Goal: Task Accomplishment & Management: Manage account settings

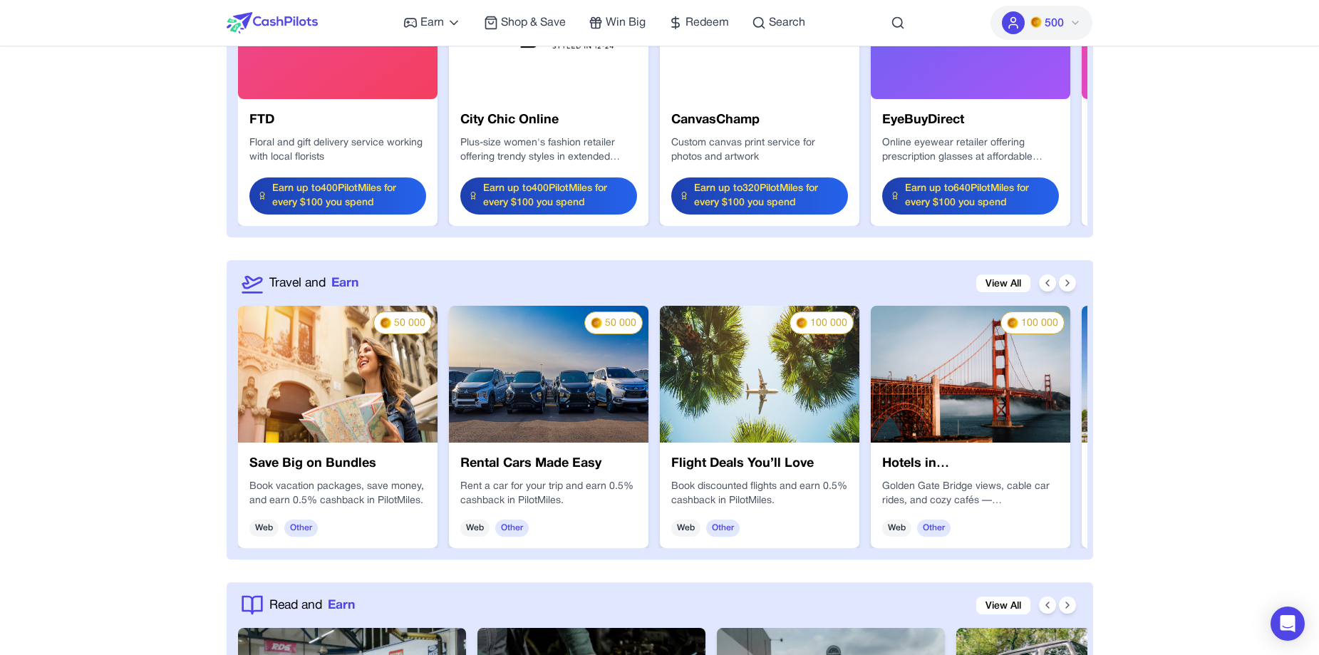
scroll to position [1924, 0]
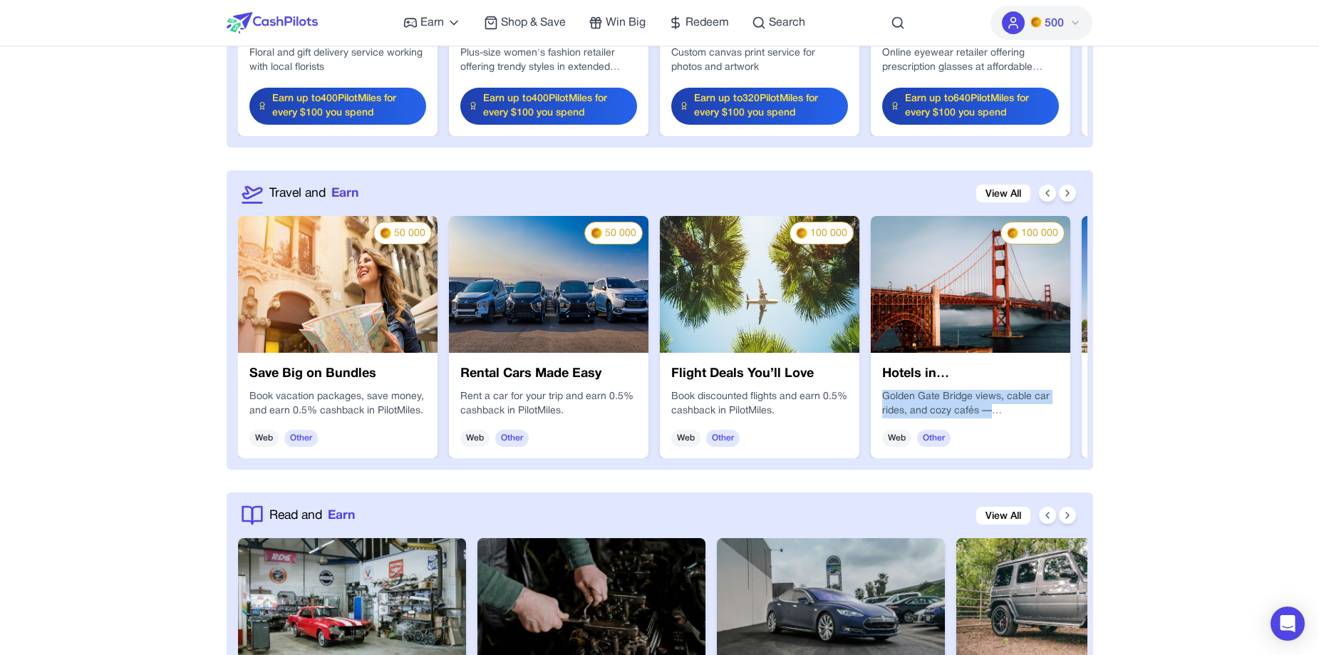
drag, startPoint x: 880, startPoint y: 393, endPoint x: 1047, endPoint y: 408, distance: 167.5
click at [1047, 408] on div "Hotels in San Francisco Golden Gate Bridge views, cable car rides, and cozy caf…" at bounding box center [970, 405] width 199 height 105
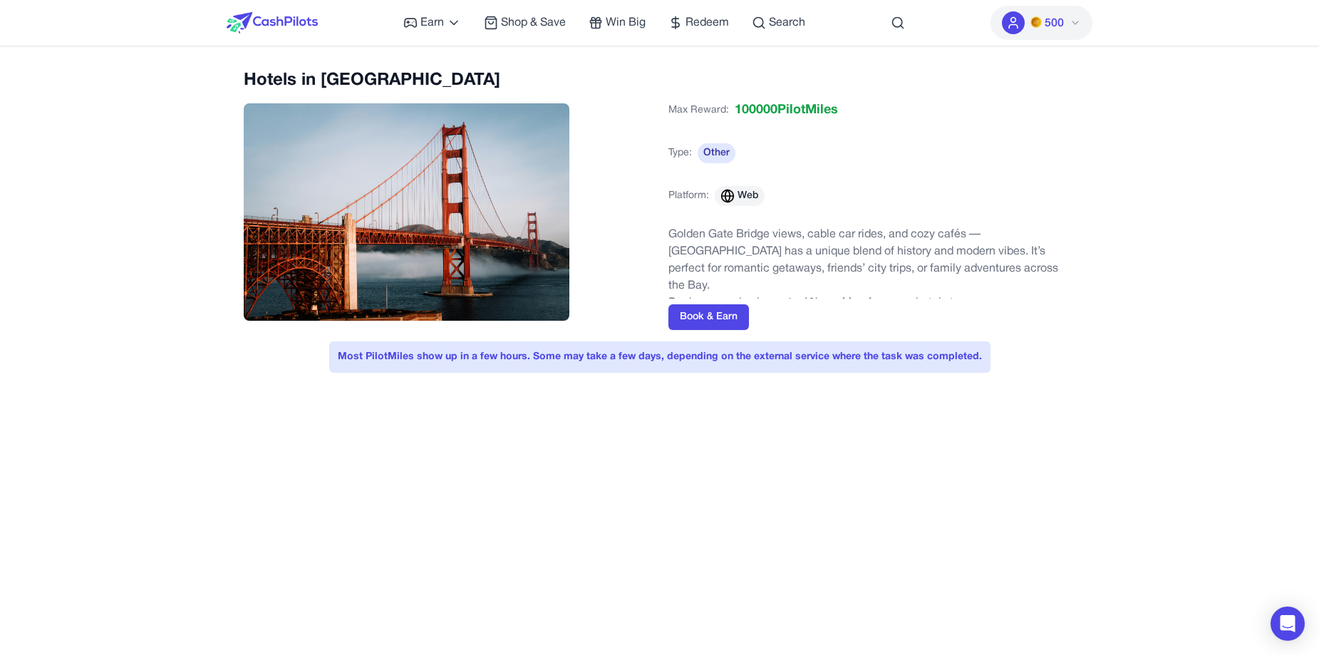
click at [267, 21] on img at bounding box center [272, 22] width 91 height 21
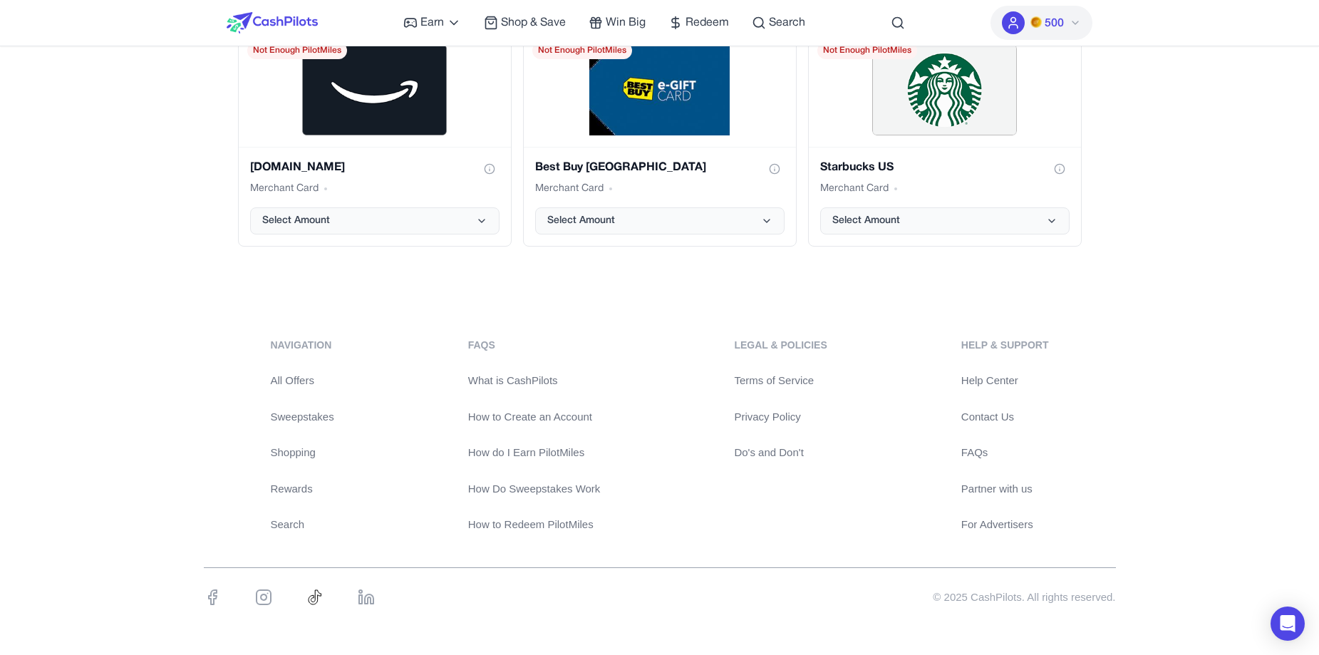
drag, startPoint x: 1118, startPoint y: 252, endPoint x: 1093, endPoint y: 500, distance: 249.2
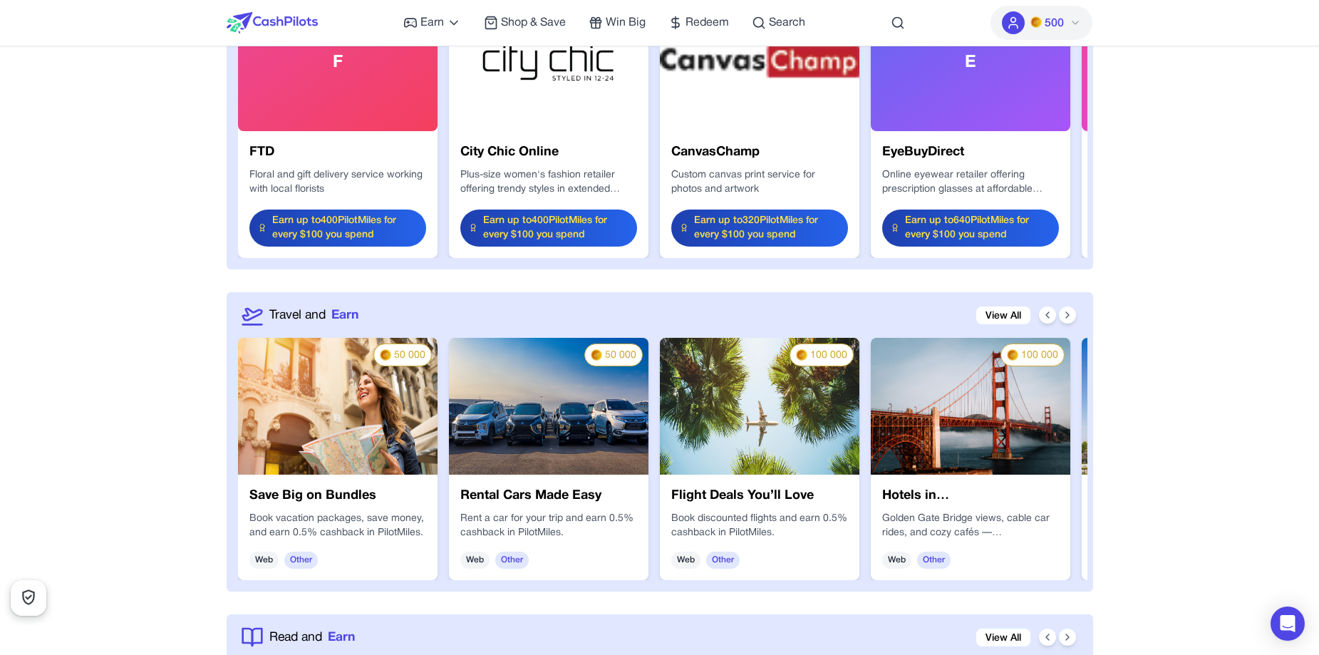
scroll to position [1894, 0]
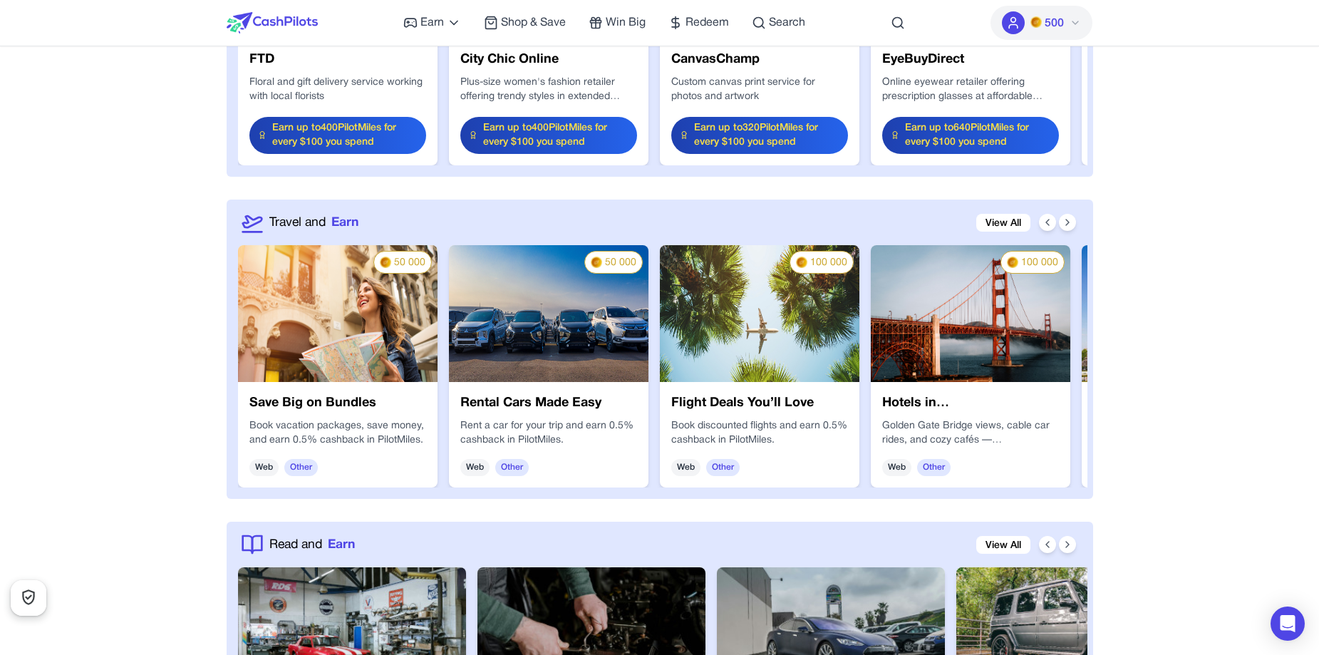
click at [992, 359] on img at bounding box center [970, 313] width 199 height 137
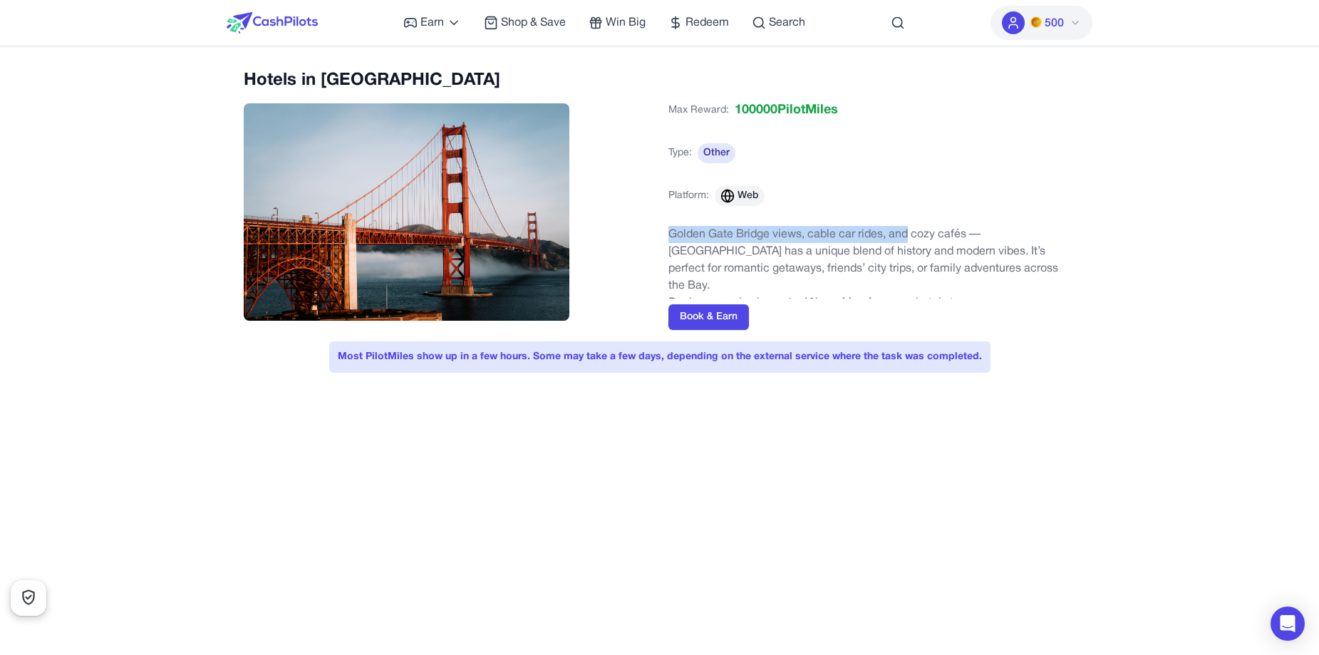
drag, startPoint x: 667, startPoint y: 231, endPoint x: 908, endPoint y: 226, distance: 240.9
click at [908, 226] on div "Hotels in [GEOGRAPHIC_DATA] Max Reward: 100000 PilotMiles Type: Other Platform:…" at bounding box center [660, 199] width 832 height 261
copy p "Golden Gate Bridge views, cable car rides, and"
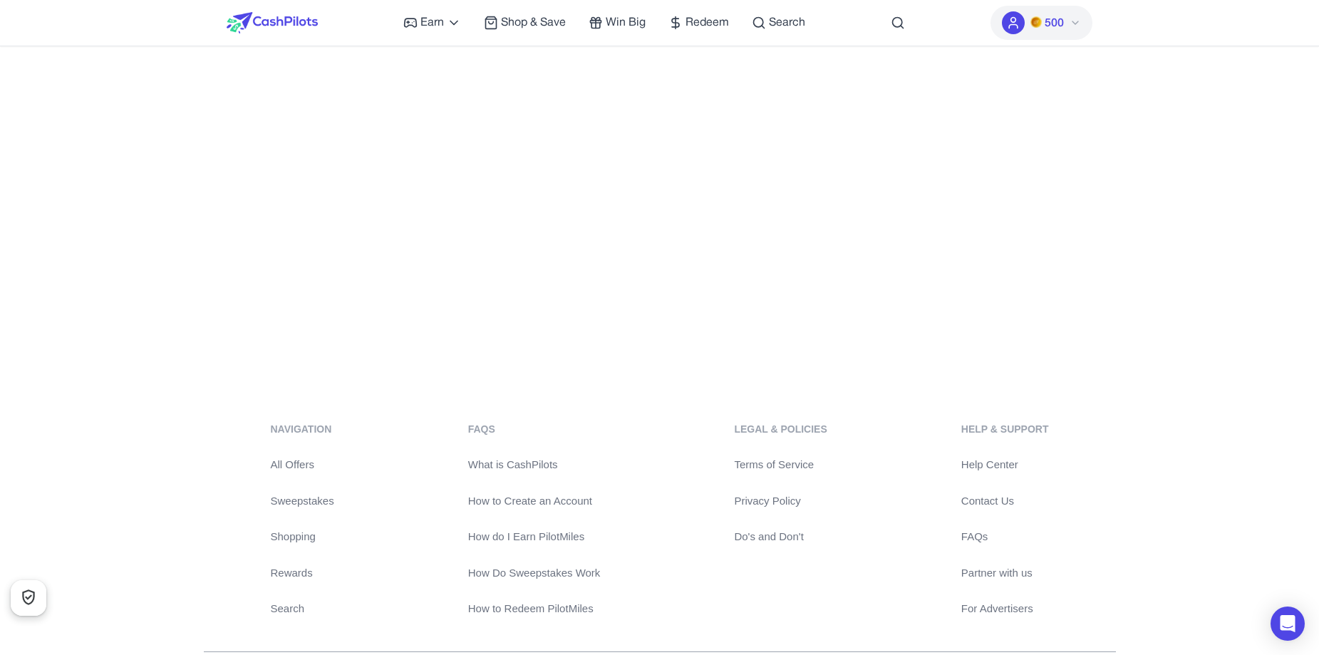
scroll to position [339, 0]
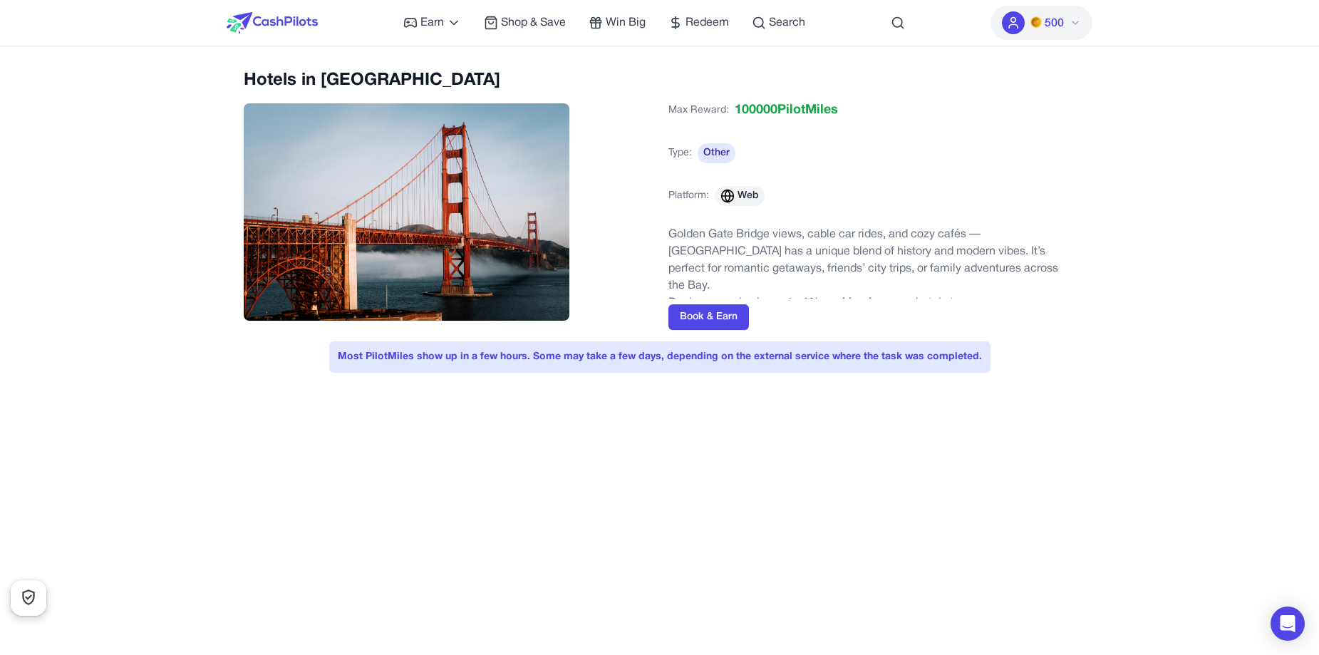
click at [294, 14] on img at bounding box center [272, 22] width 91 height 21
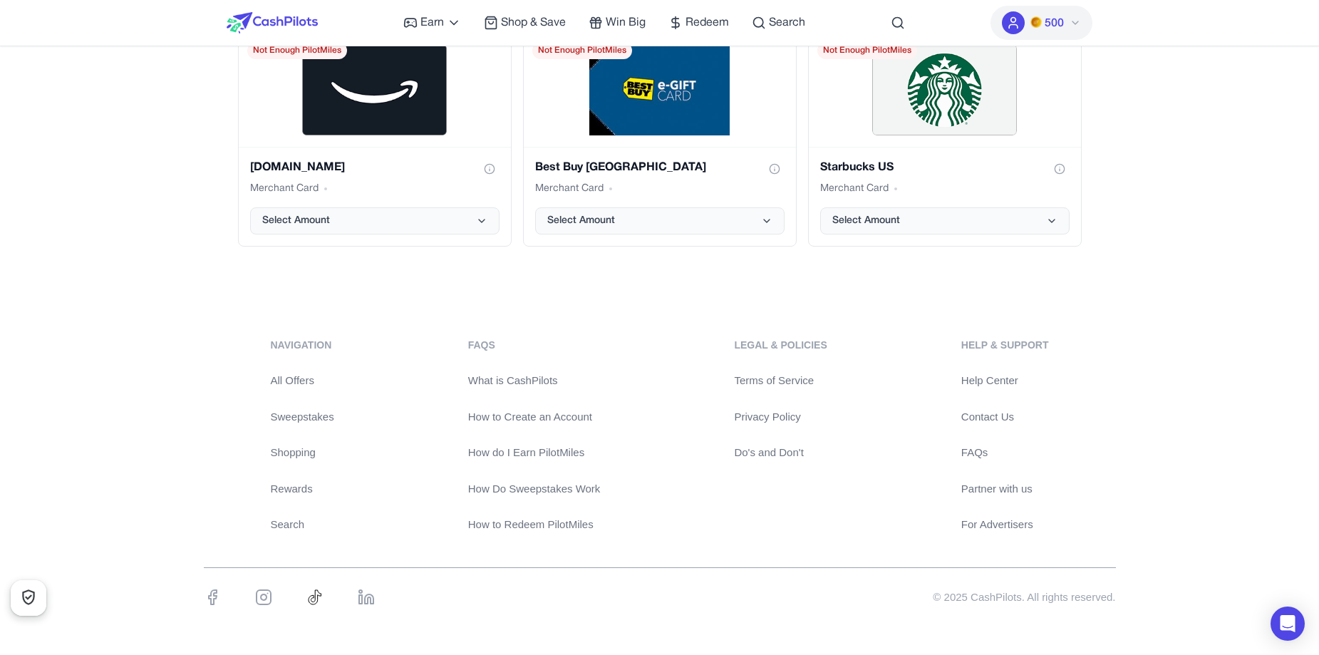
drag, startPoint x: 1077, startPoint y: 167, endPoint x: 1118, endPoint y: 613, distance: 447.1
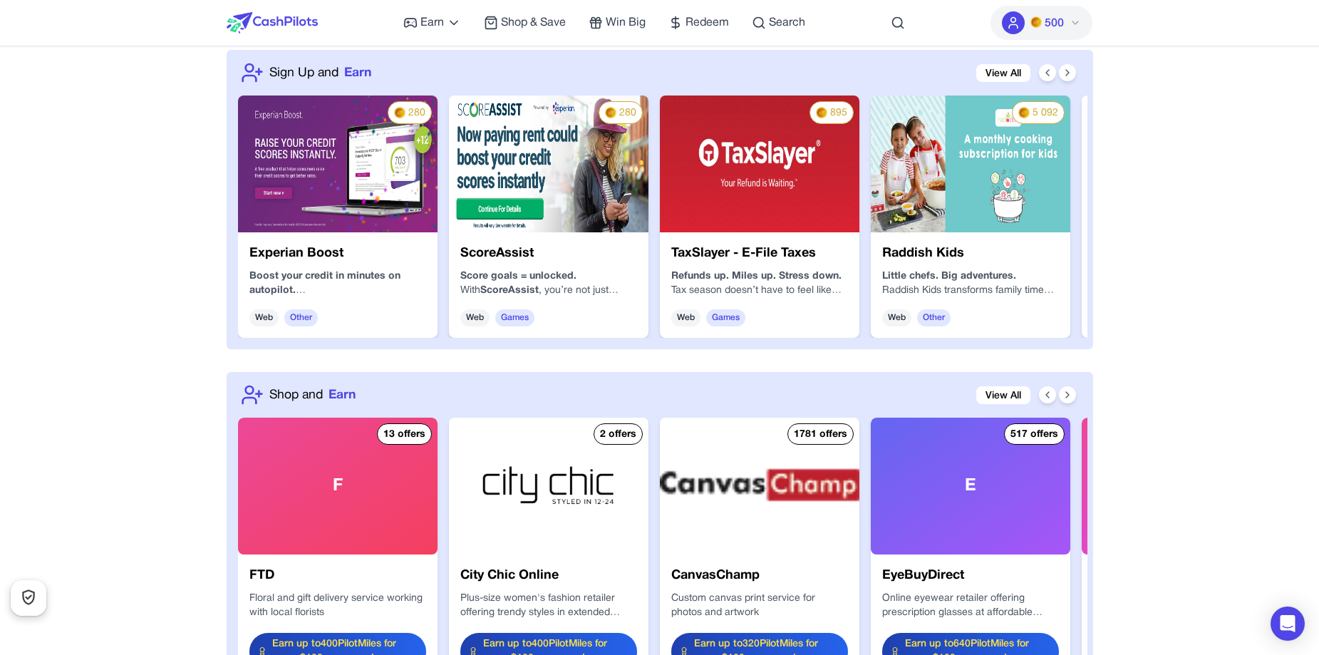
scroll to position [1538, 0]
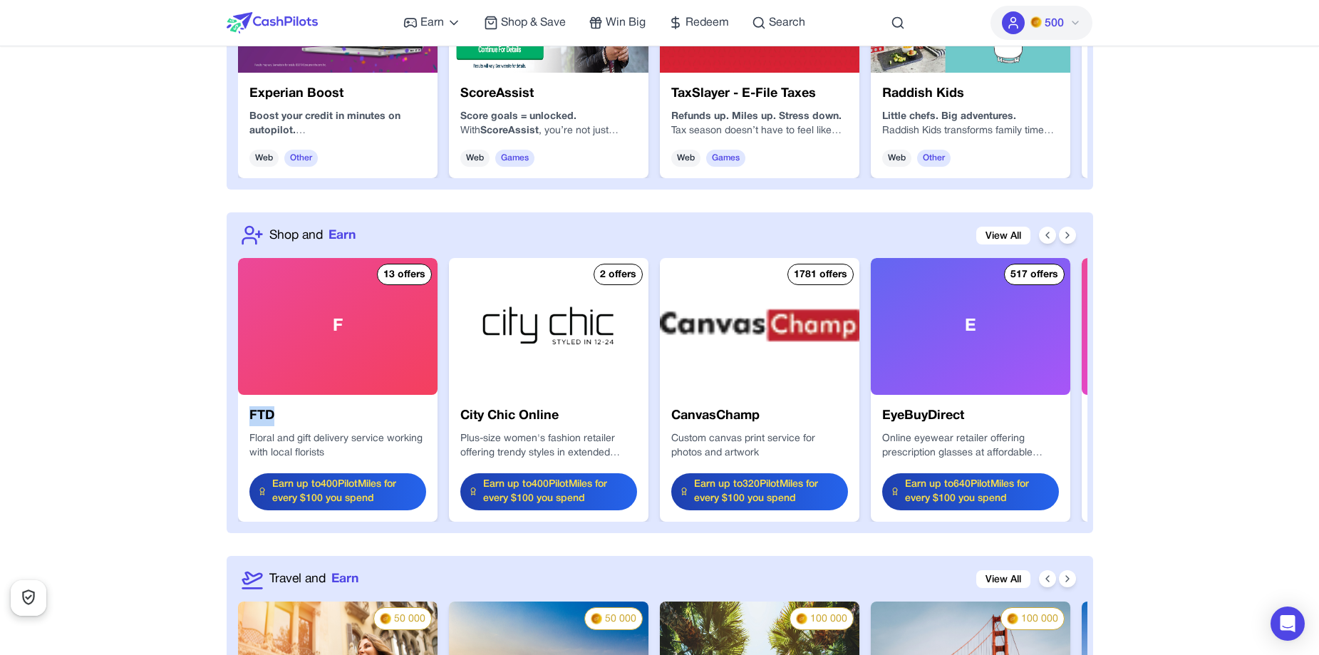
drag, startPoint x: 248, startPoint y: 416, endPoint x: 285, endPoint y: 414, distance: 37.1
click at [285, 414] on div "FTD Floral and gift delivery service working with local florists Earn up to 400…" at bounding box center [337, 458] width 199 height 127
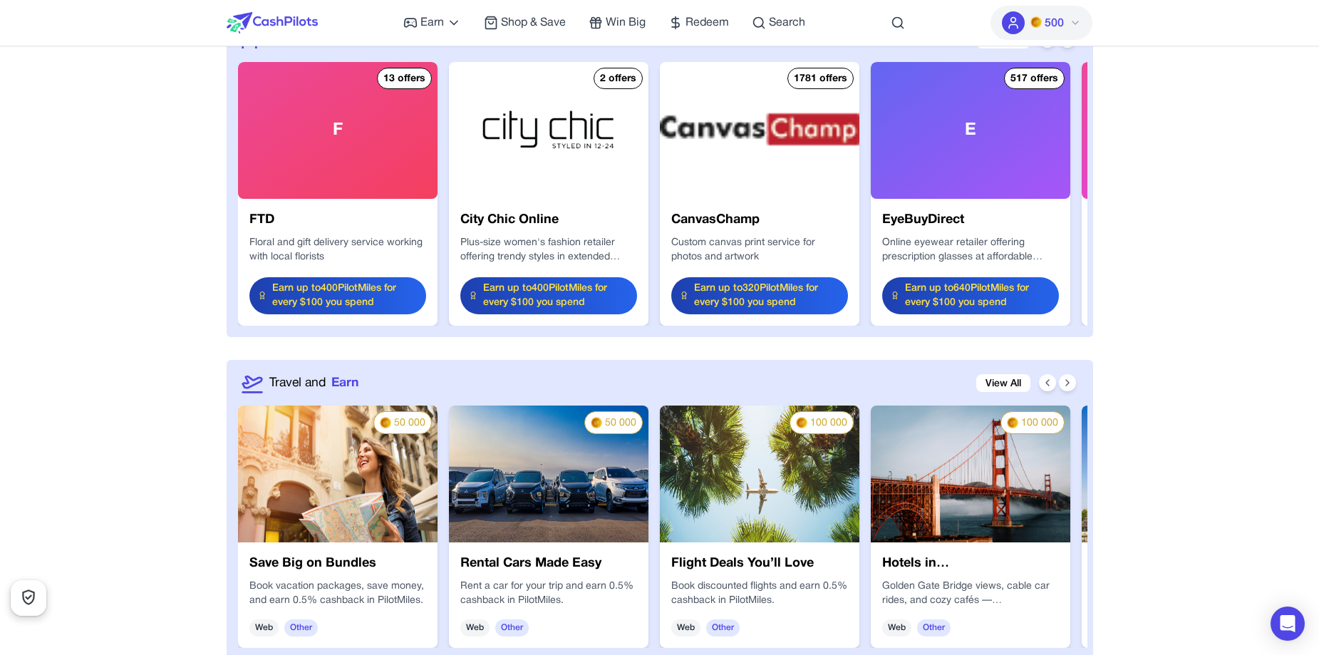
scroll to position [1550, 0]
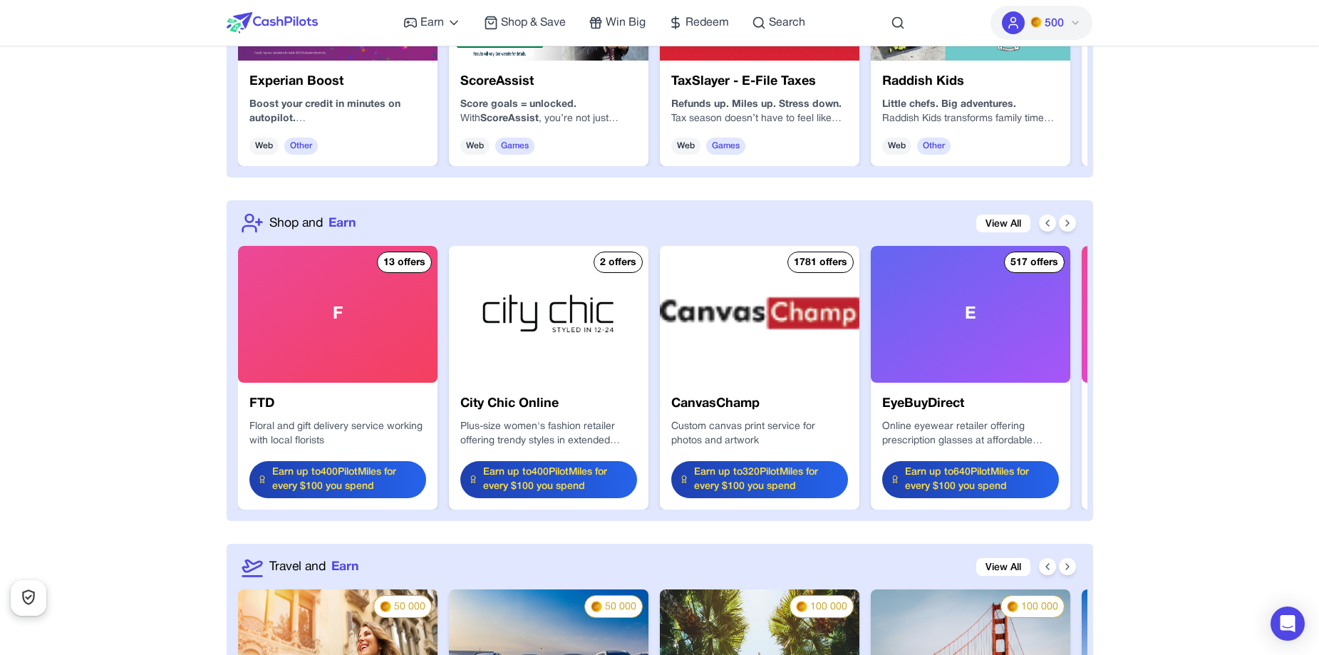
click at [351, 358] on div "F" at bounding box center [337, 314] width 199 height 137
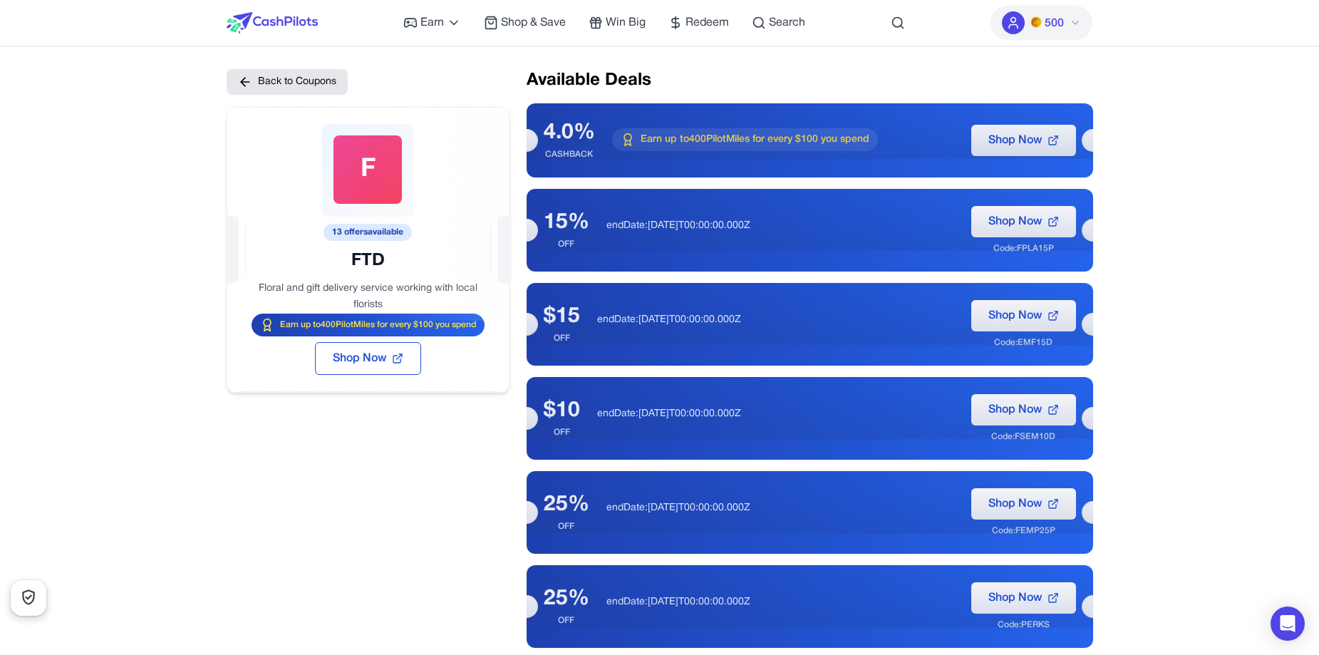
drag, startPoint x: 261, startPoint y: 288, endPoint x: 396, endPoint y: 291, distance: 134.7
click at [396, 291] on div at bounding box center [560, 255] width 344 height 310
click at [582, 284] on div at bounding box center [751, 408] width 338 height 353
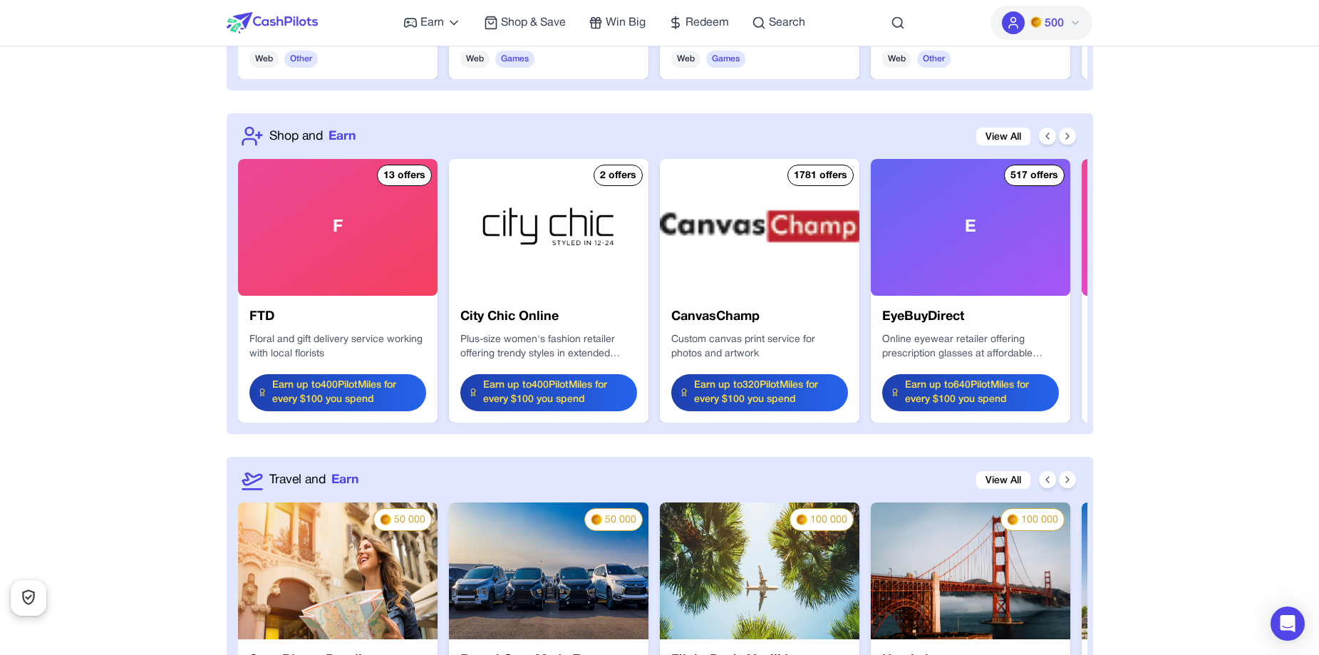
scroll to position [1550, 0]
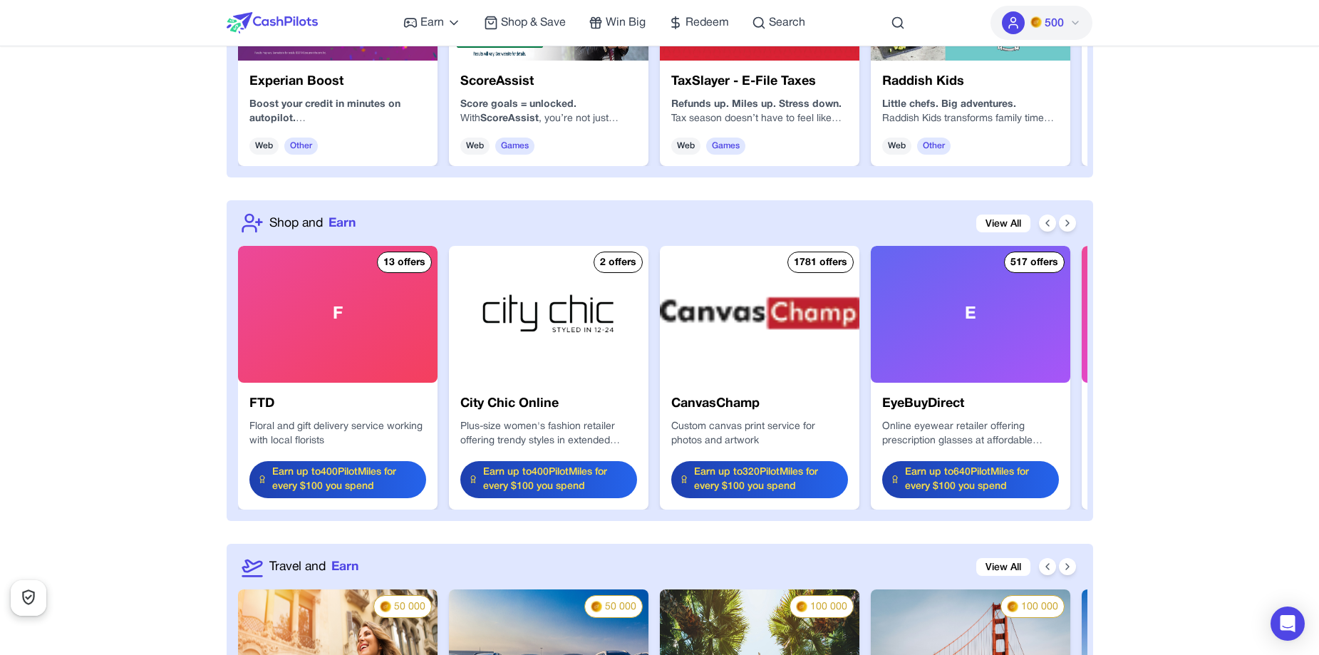
click at [359, 325] on div "F" at bounding box center [337, 314] width 199 height 137
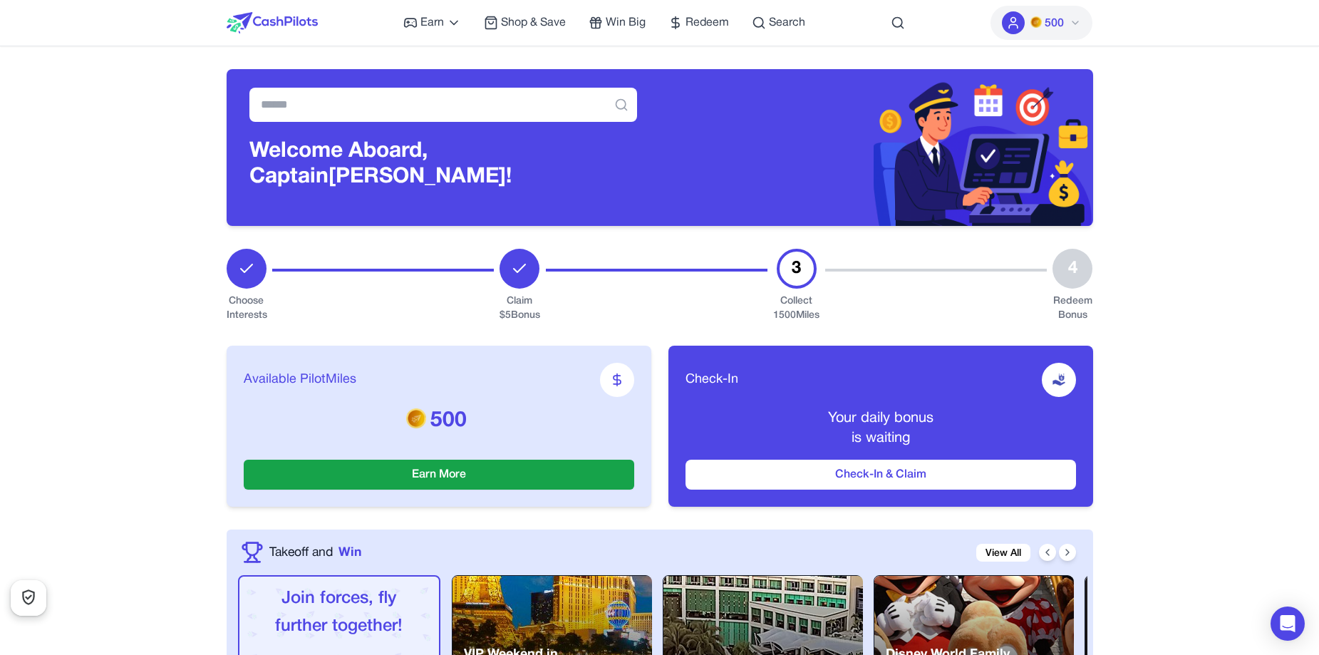
drag, startPoint x: 1162, startPoint y: 309, endPoint x: 1124, endPoint y: 34, distance: 277.0
drag, startPoint x: 85, startPoint y: 496, endPoint x: 203, endPoint y: -48, distance: 556.2
click at [295, 16] on img at bounding box center [272, 22] width 91 height 21
click at [1079, 23] on icon at bounding box center [1074, 22] width 11 height 11
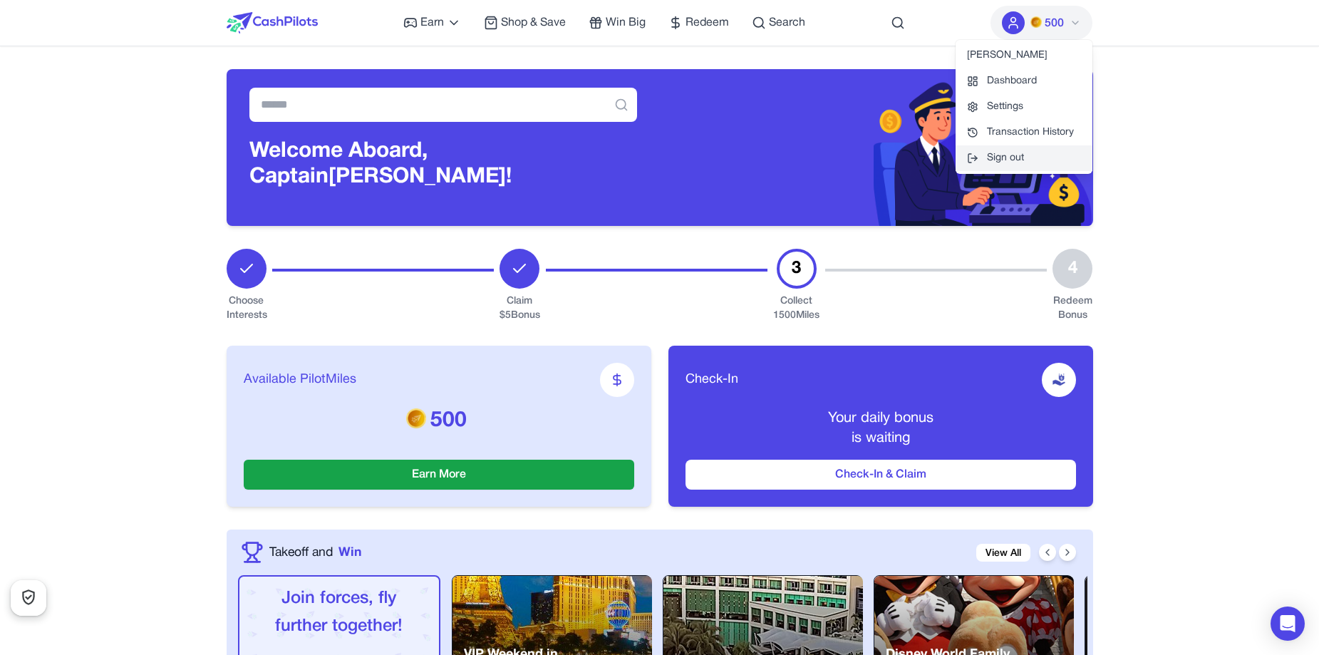
click at [1012, 155] on button "Sign out" at bounding box center [1023, 158] width 137 height 26
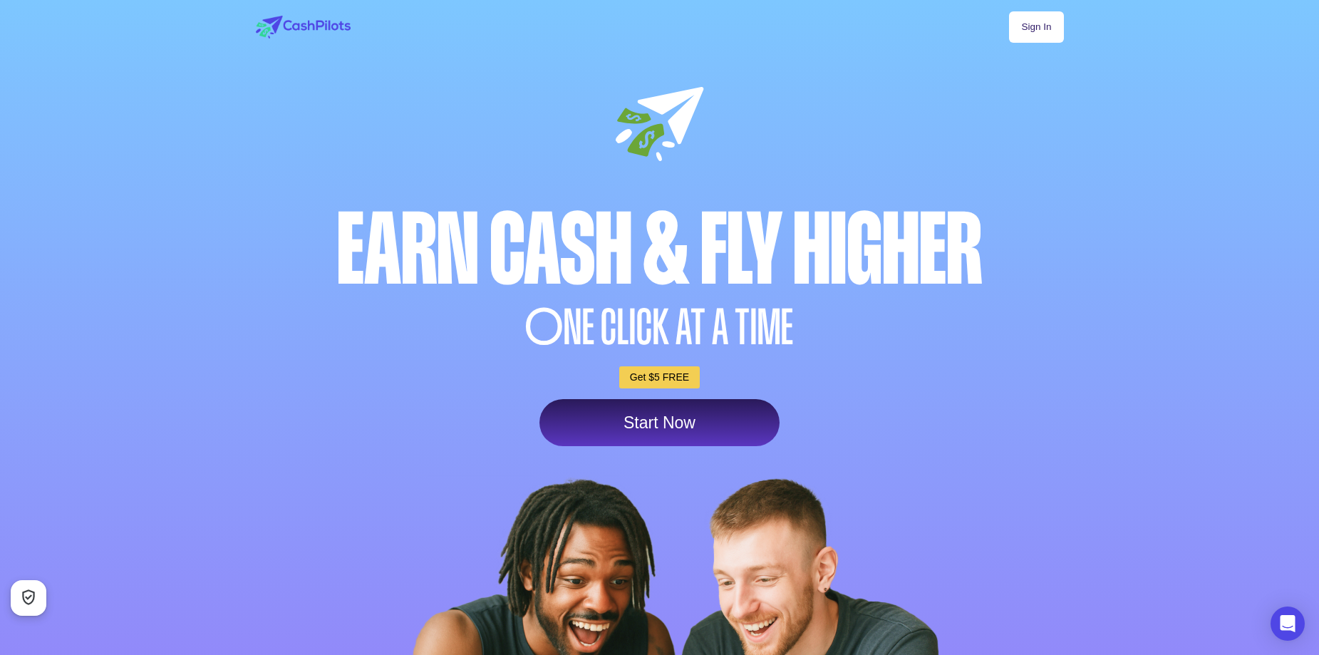
click at [676, 111] on div "Sign In Earn Cash & Fly higher O NE CLICK AT A TIME Get $5 FREE Start Now" at bounding box center [659, 432] width 841 height 864
drag, startPoint x: 676, startPoint y: 111, endPoint x: 720, endPoint y: 58, distance: 68.8
click at [720, 58] on div "Sign In Earn Cash & Fly higher O NE CLICK AT A TIME Get $5 FREE Start Now" at bounding box center [659, 432] width 841 height 864
